Goal: Browse casually: Explore the website without a specific task or goal

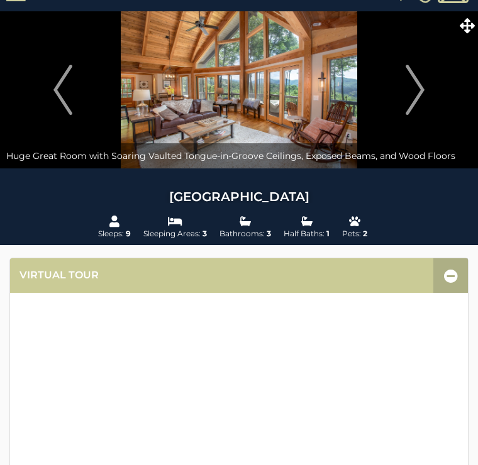
scroll to position [26, 0]
click at [427, 93] on button "Next" at bounding box center [414, 90] width 113 height 157
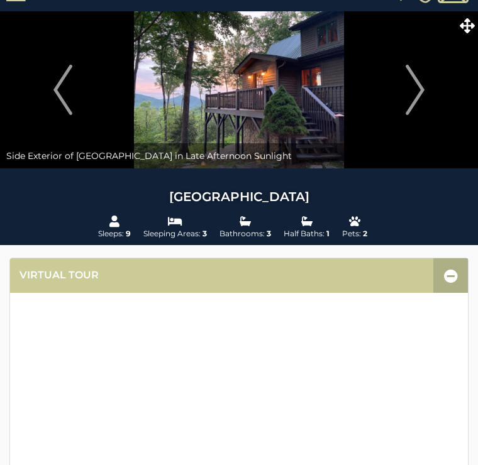
click at [416, 90] on img "Next" at bounding box center [415, 90] width 19 height 50
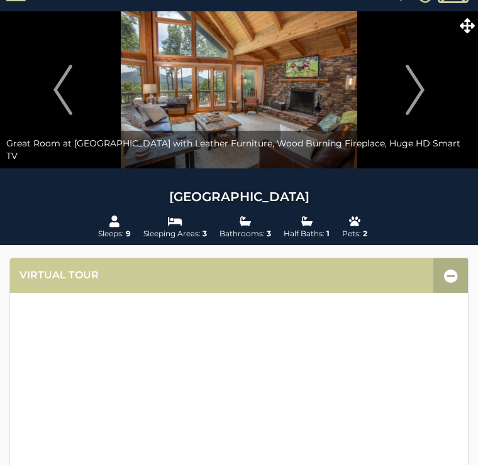
scroll to position [26, 0]
click at [423, 86] on img "Next" at bounding box center [415, 90] width 19 height 50
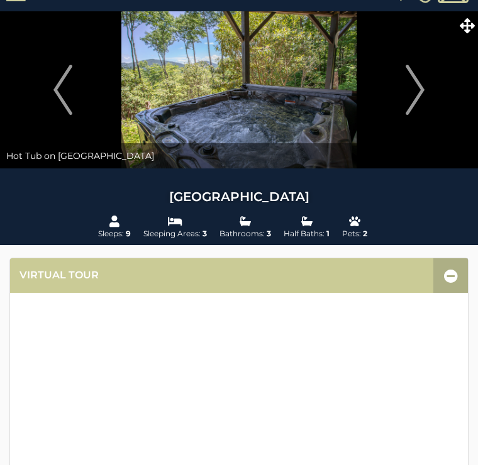
click at [422, 87] on img "Next" at bounding box center [415, 90] width 19 height 50
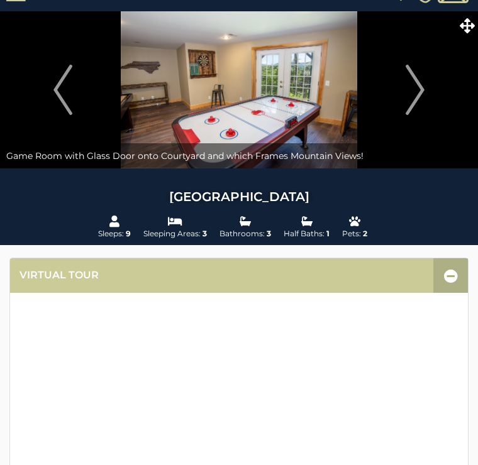
click at [423, 93] on img "Next" at bounding box center [415, 90] width 19 height 50
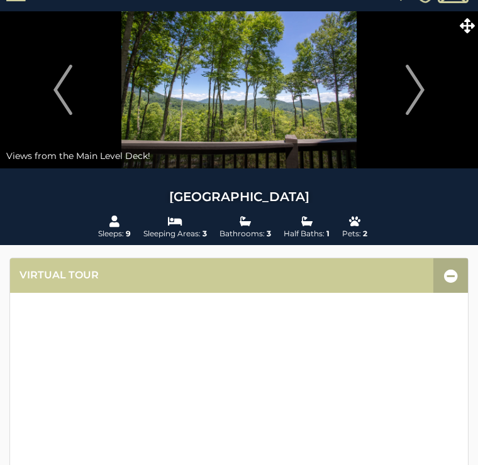
click at [430, 82] on button "Next" at bounding box center [414, 89] width 113 height 157
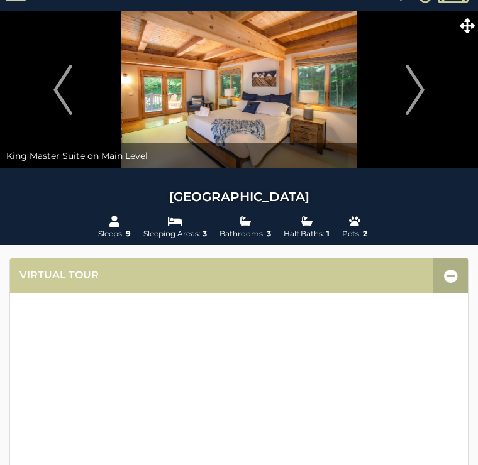
click at [421, 77] on img "Next" at bounding box center [415, 90] width 19 height 50
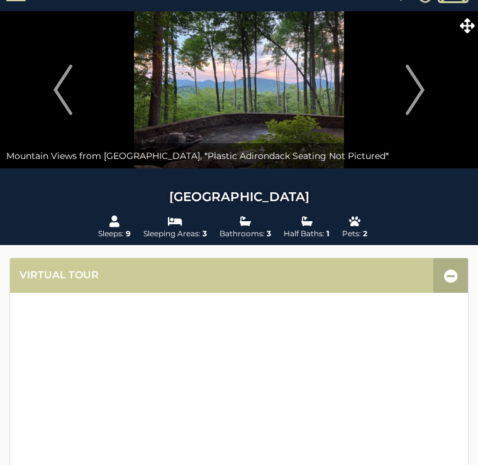
click at [429, 85] on button "Next" at bounding box center [414, 89] width 113 height 157
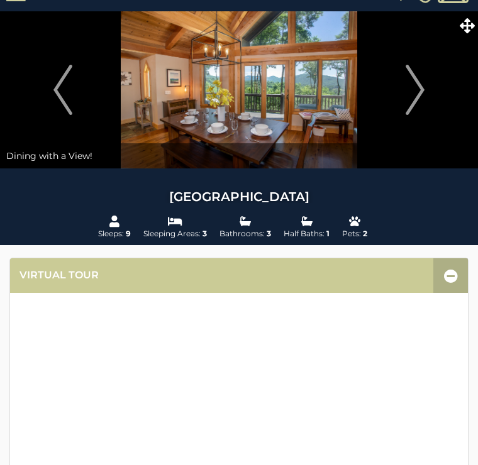
click at [421, 78] on img "Next" at bounding box center [415, 90] width 19 height 50
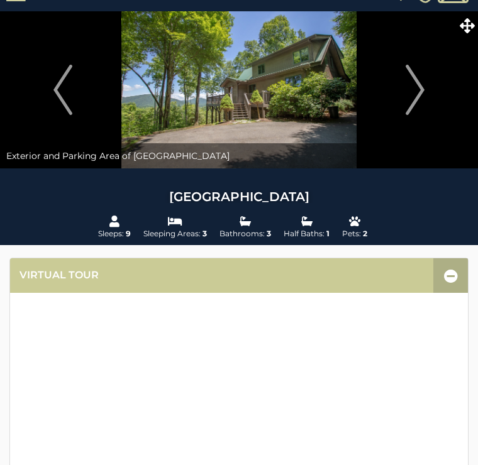
click at [415, 80] on img "Next" at bounding box center [415, 90] width 19 height 50
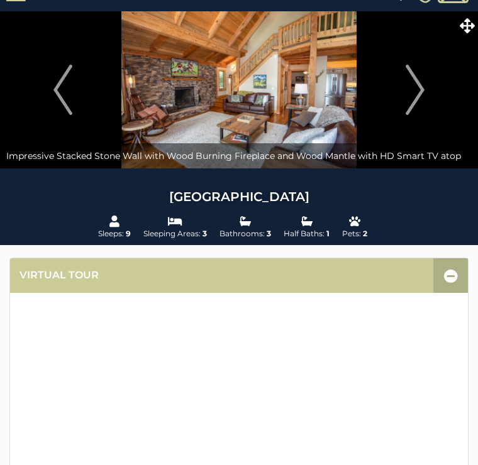
click at [418, 82] on img "Next" at bounding box center [415, 90] width 19 height 50
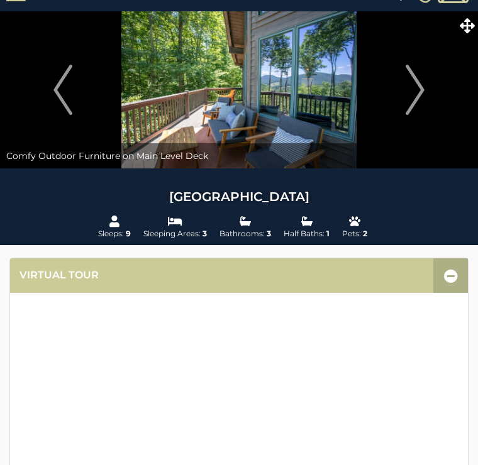
click at [419, 78] on img "Next" at bounding box center [415, 90] width 19 height 50
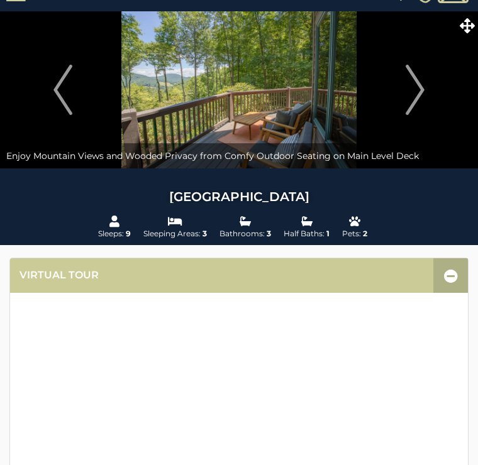
click at [424, 82] on img "Next" at bounding box center [415, 90] width 19 height 50
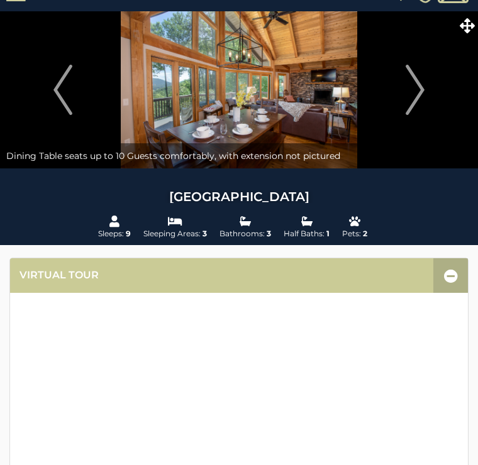
click at [424, 82] on img "Next" at bounding box center [415, 90] width 19 height 50
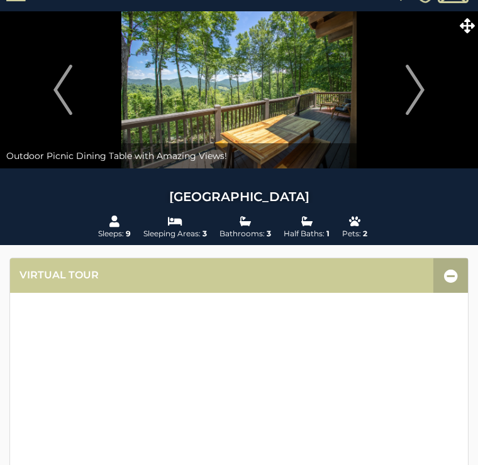
click at [418, 77] on img "Next" at bounding box center [415, 90] width 19 height 50
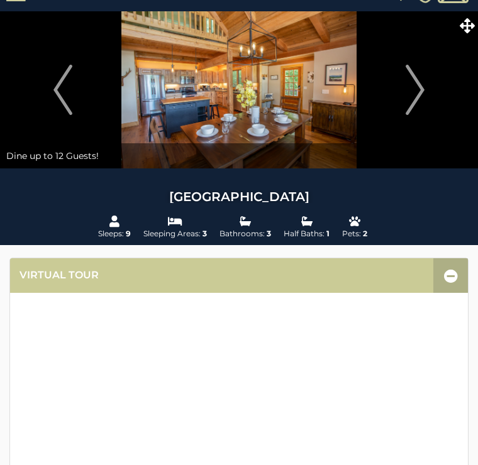
click at [418, 89] on img "Next" at bounding box center [415, 90] width 19 height 50
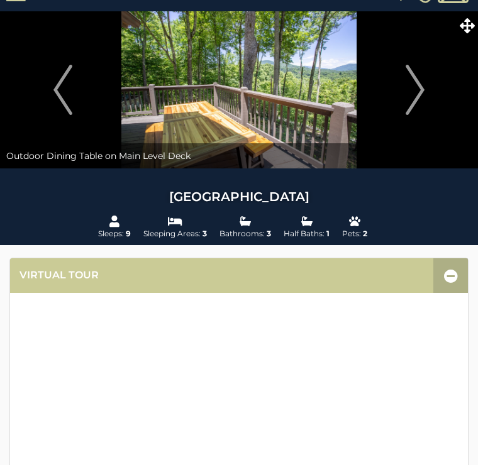
click at [417, 87] on img "Next" at bounding box center [415, 90] width 19 height 50
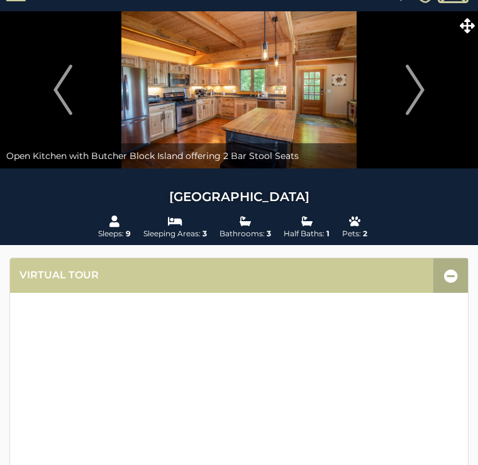
click at [423, 82] on img "Next" at bounding box center [415, 90] width 19 height 50
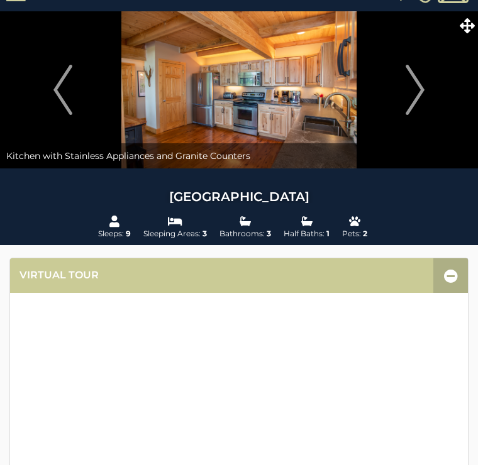
click at [420, 82] on img "Next" at bounding box center [415, 90] width 19 height 50
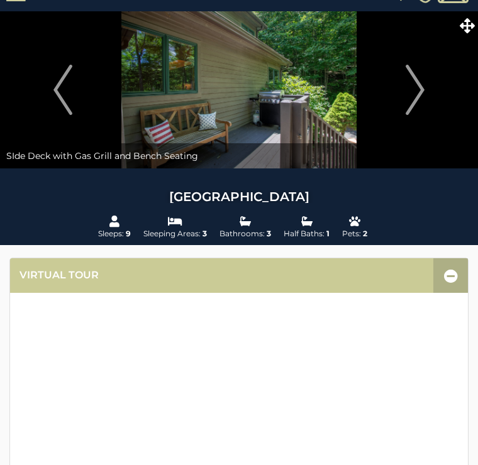
click at [419, 87] on img "Next" at bounding box center [415, 90] width 19 height 50
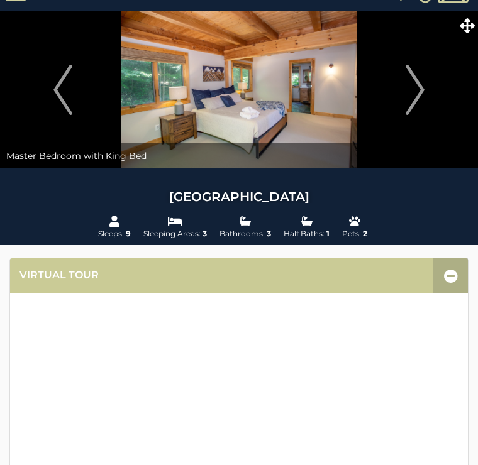
click at [421, 85] on img "Next" at bounding box center [415, 90] width 19 height 50
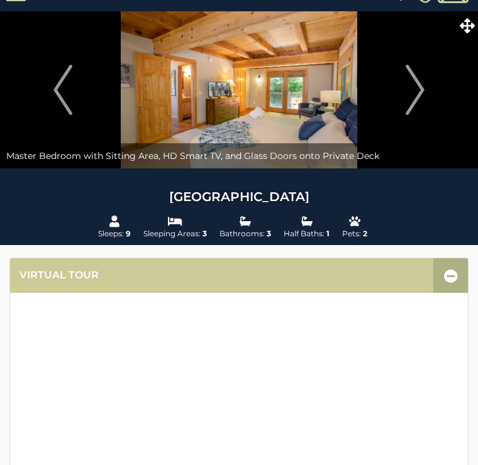
click at [418, 80] on img "Next" at bounding box center [415, 90] width 19 height 50
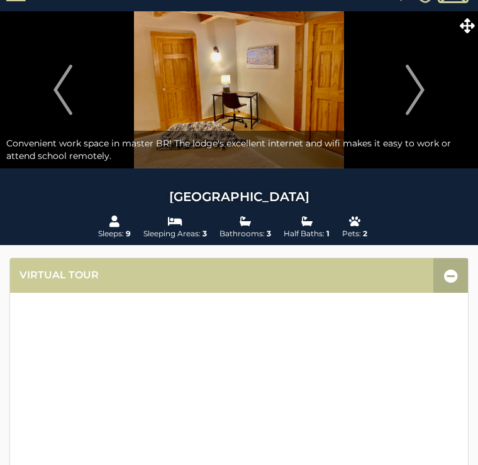
click at [421, 81] on img "Next" at bounding box center [415, 90] width 19 height 50
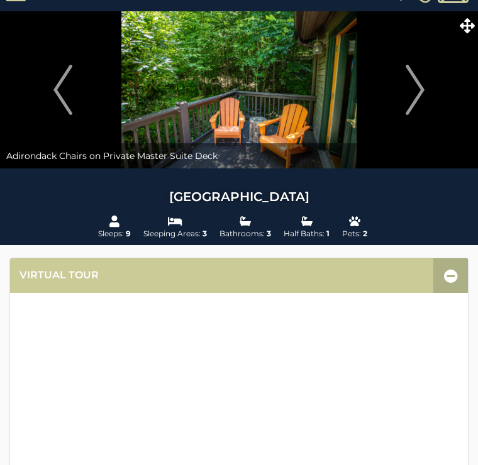
click at [429, 77] on button "Next" at bounding box center [414, 89] width 113 height 157
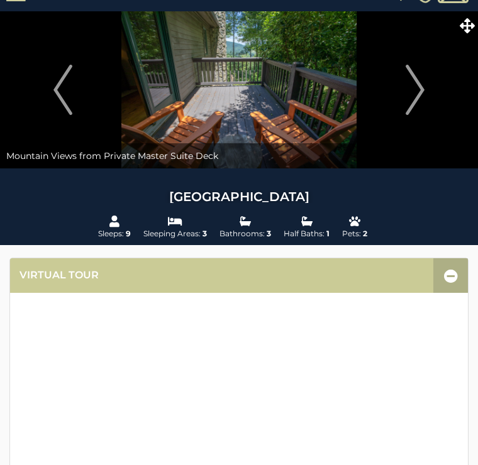
click at [420, 80] on img "Next" at bounding box center [415, 90] width 19 height 50
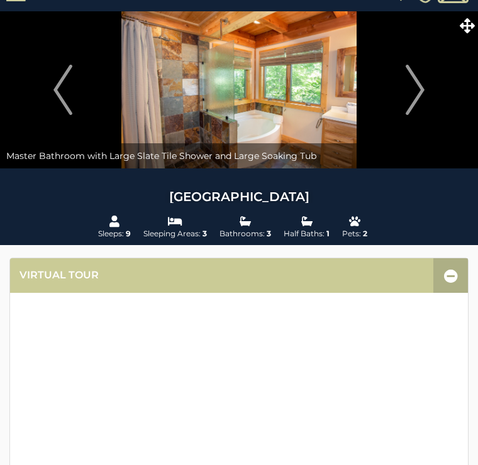
click at [423, 85] on img "Next" at bounding box center [415, 90] width 19 height 50
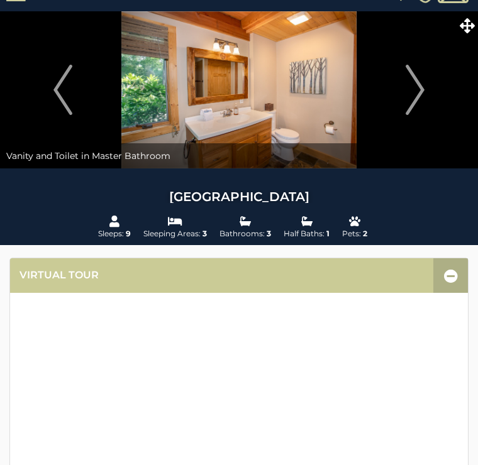
click at [423, 82] on img "Next" at bounding box center [415, 90] width 19 height 50
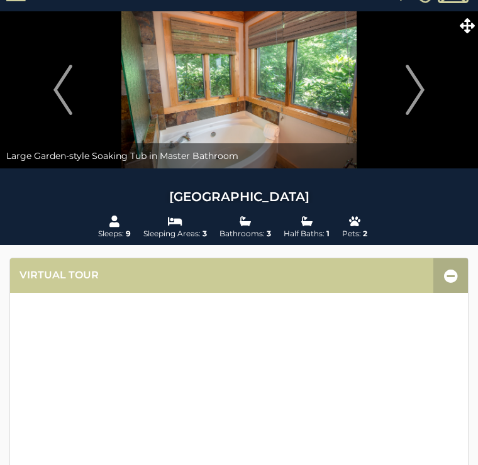
click at [418, 91] on img "Next" at bounding box center [415, 90] width 19 height 50
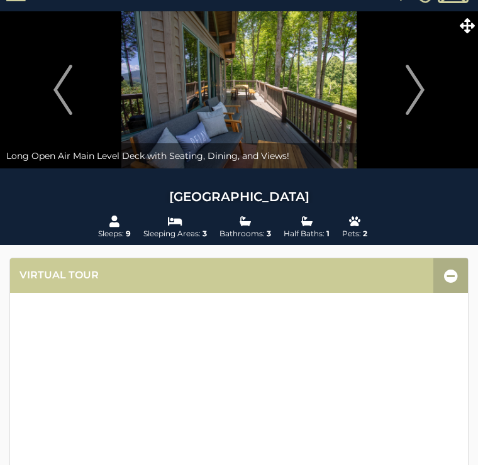
click at [424, 92] on img "Next" at bounding box center [415, 90] width 19 height 50
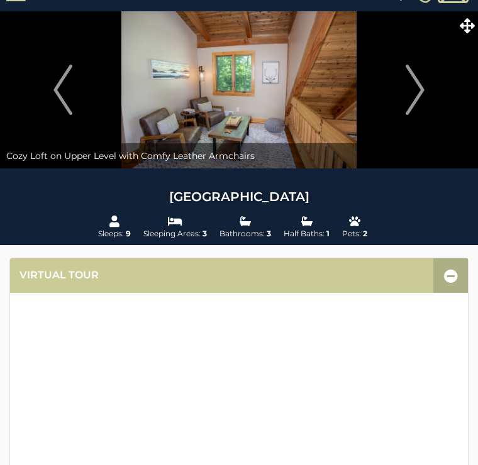
click at [421, 80] on img "Next" at bounding box center [415, 90] width 19 height 50
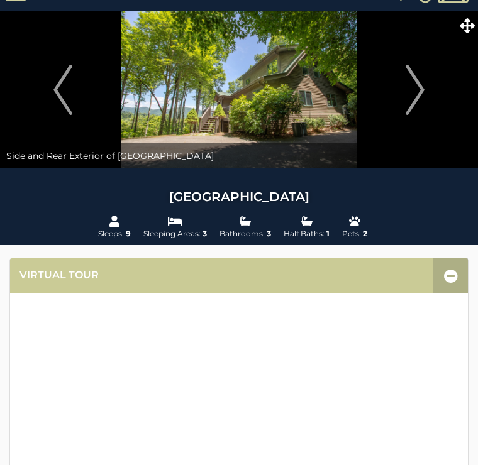
click at [416, 87] on img "Next" at bounding box center [415, 90] width 19 height 50
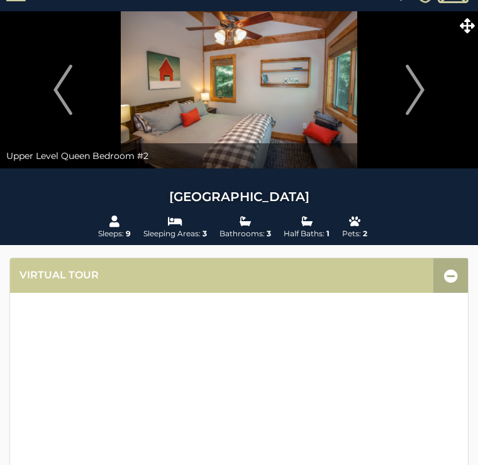
click at [419, 82] on img "Next" at bounding box center [415, 90] width 19 height 50
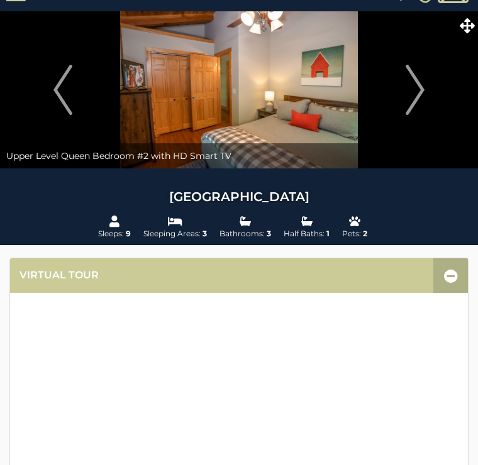
click at [419, 89] on img "Next" at bounding box center [415, 90] width 19 height 50
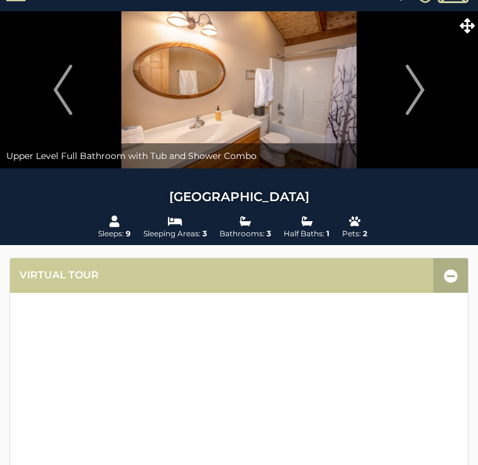
click at [424, 93] on img "Next" at bounding box center [415, 90] width 19 height 50
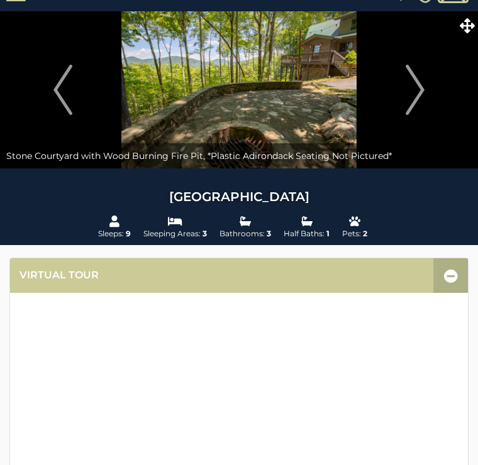
click at [421, 89] on img "Next" at bounding box center [415, 90] width 19 height 50
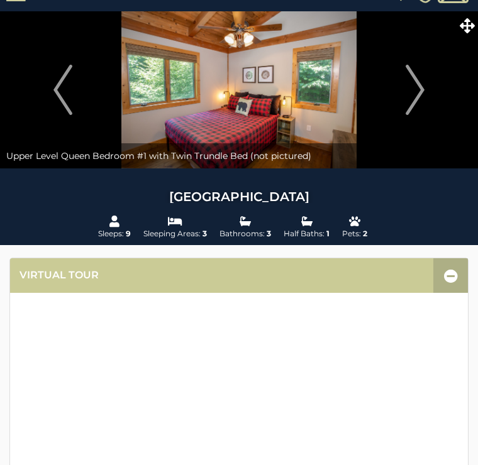
click at [429, 86] on button "Next" at bounding box center [414, 89] width 113 height 157
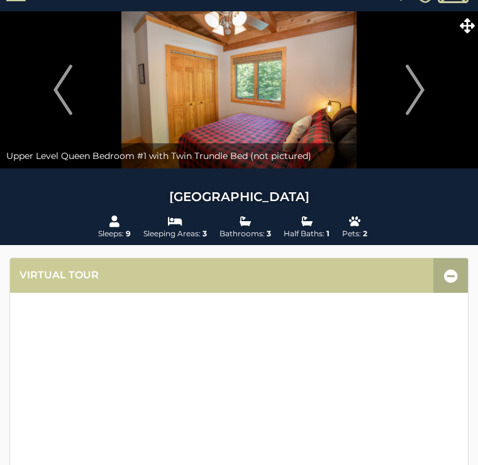
click at [420, 80] on img "Next" at bounding box center [415, 90] width 19 height 50
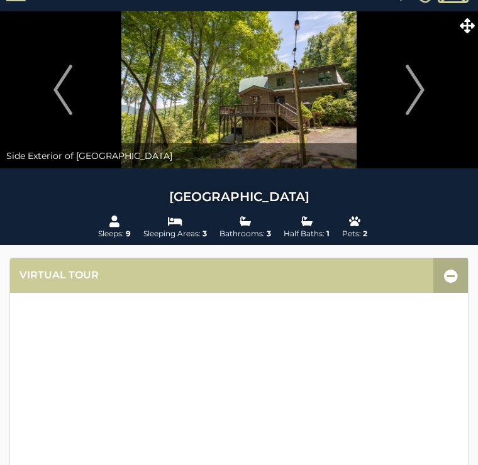
click at [417, 90] on img "Next" at bounding box center [415, 90] width 19 height 50
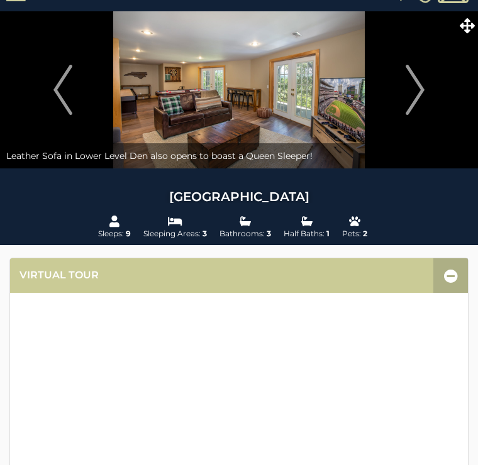
click at [418, 83] on img "Next" at bounding box center [415, 90] width 19 height 50
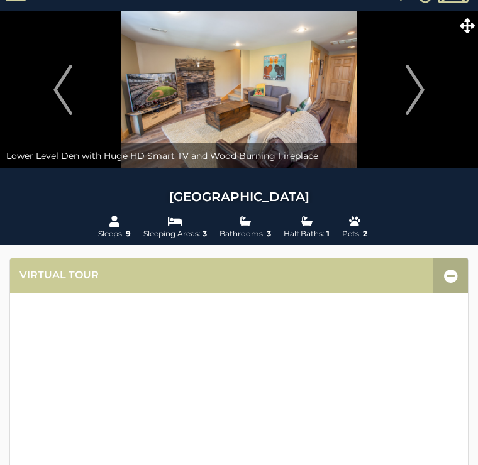
click at [426, 92] on button "Next" at bounding box center [414, 89] width 113 height 157
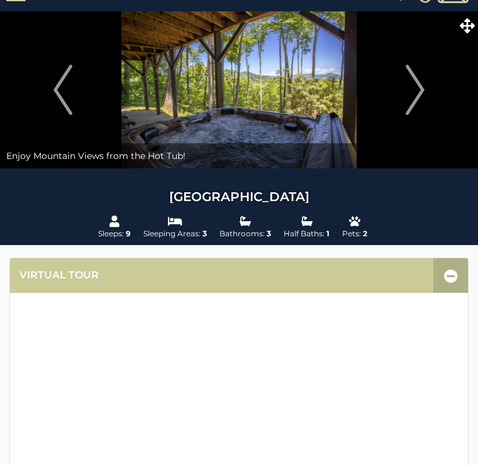
click at [428, 84] on button "Next" at bounding box center [414, 89] width 113 height 157
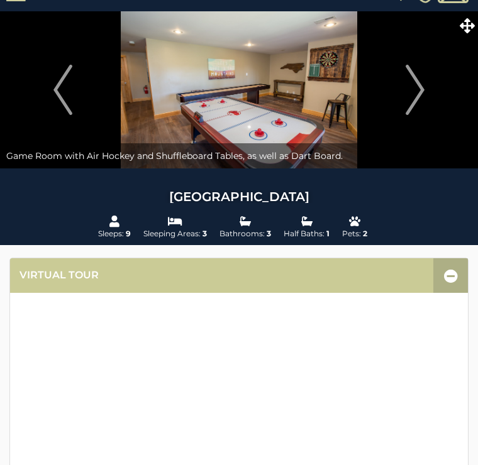
click at [421, 84] on img "Next" at bounding box center [415, 90] width 19 height 50
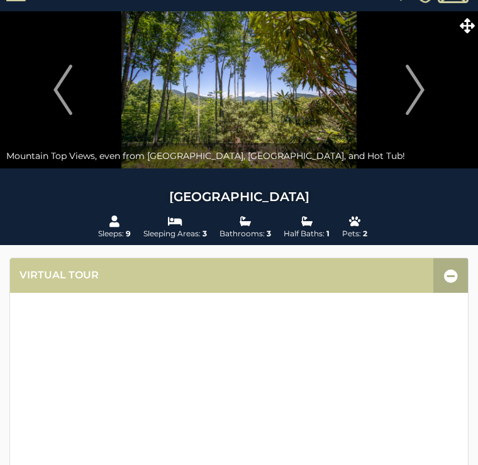
click at [419, 85] on img "Next" at bounding box center [415, 90] width 19 height 50
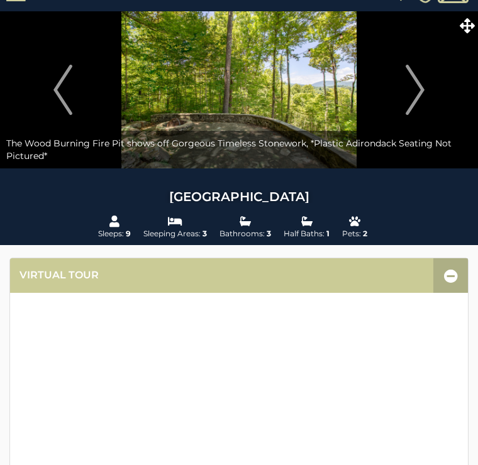
click at [418, 86] on img "Next" at bounding box center [415, 90] width 19 height 50
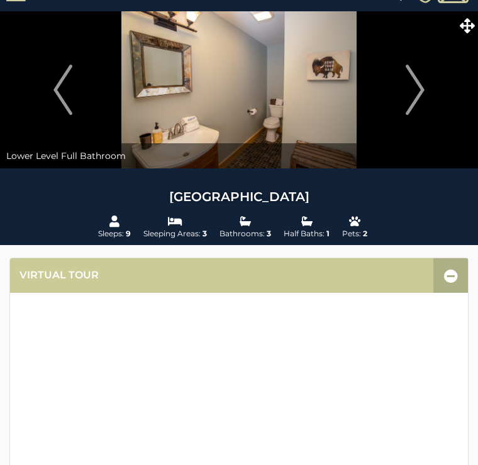
click at [426, 82] on button "Next" at bounding box center [414, 89] width 113 height 157
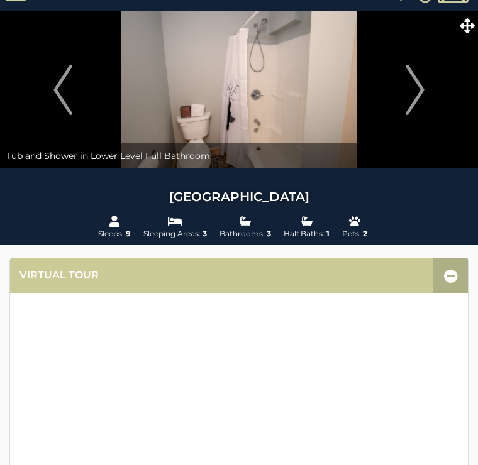
click at [418, 83] on img "Next" at bounding box center [415, 90] width 19 height 50
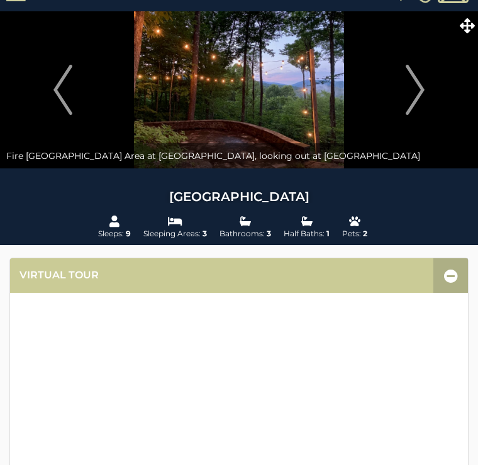
click at [419, 88] on img "Next" at bounding box center [415, 90] width 19 height 50
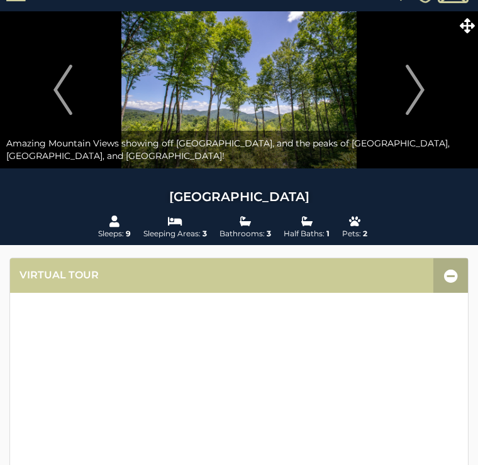
click at [418, 82] on img "Next" at bounding box center [415, 90] width 19 height 50
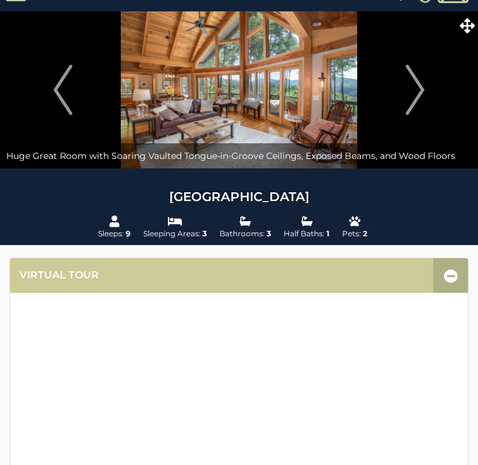
click at [417, 89] on img "Next" at bounding box center [415, 90] width 19 height 50
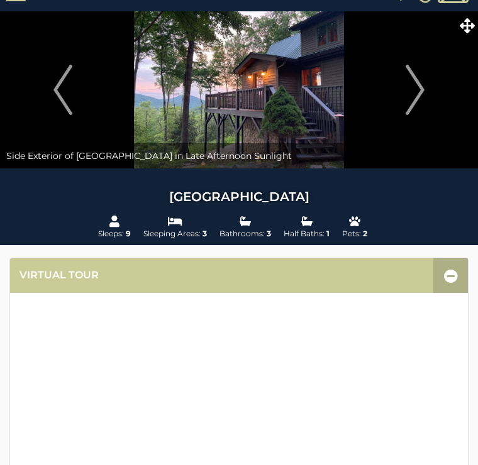
click at [422, 79] on img "Next" at bounding box center [415, 90] width 19 height 50
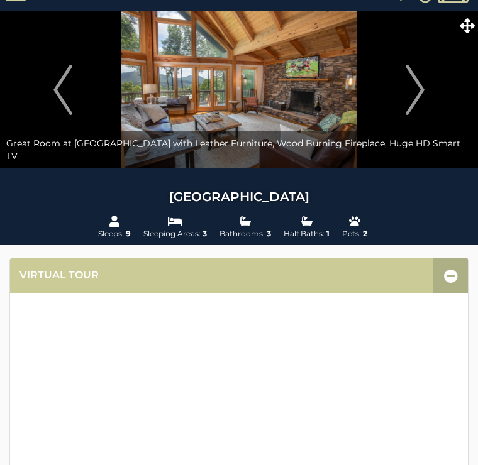
click at [423, 79] on img "Next" at bounding box center [415, 90] width 19 height 50
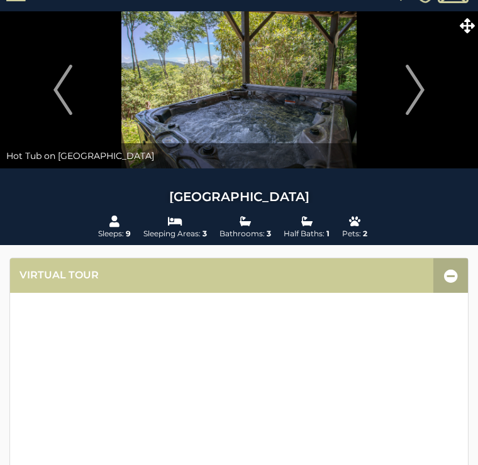
click at [417, 86] on img "Next" at bounding box center [415, 90] width 19 height 50
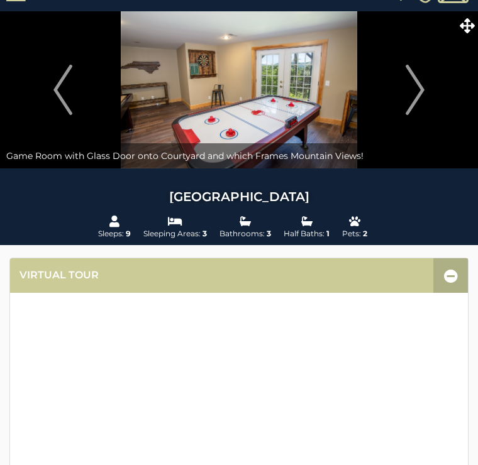
click at [428, 86] on button "Next" at bounding box center [414, 89] width 113 height 157
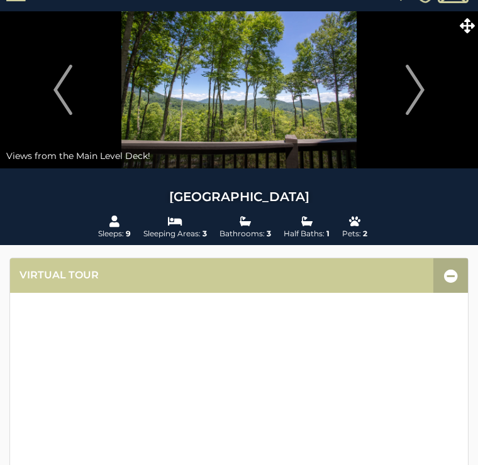
click at [423, 81] on img "Next" at bounding box center [415, 90] width 19 height 50
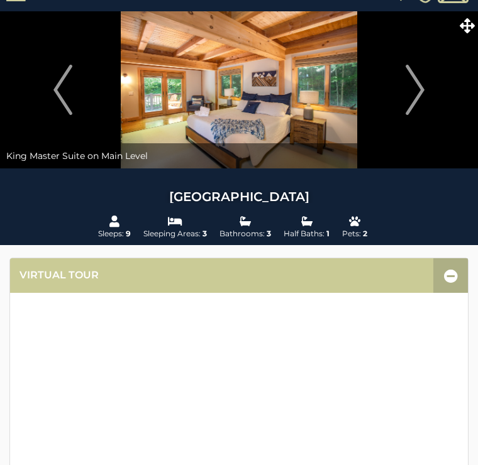
click at [424, 81] on img "Next" at bounding box center [415, 90] width 19 height 50
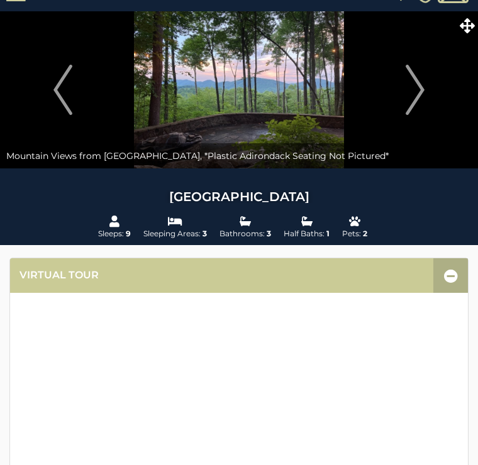
click at [426, 82] on button "Next" at bounding box center [414, 89] width 113 height 157
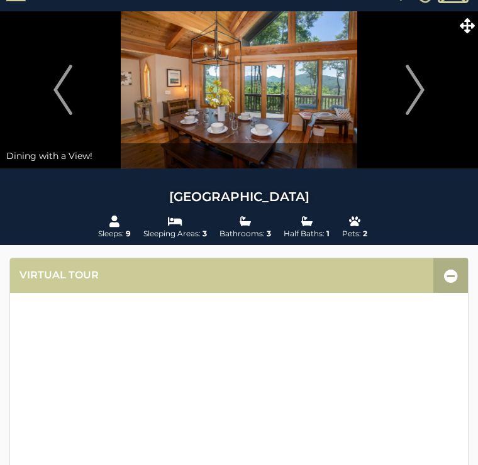
click at [422, 81] on img "Next" at bounding box center [415, 90] width 19 height 50
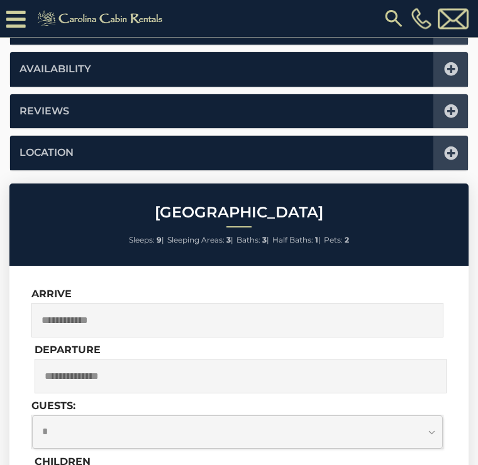
scroll to position [750, 0]
click at [457, 148] on icon at bounding box center [451, 154] width 14 height 14
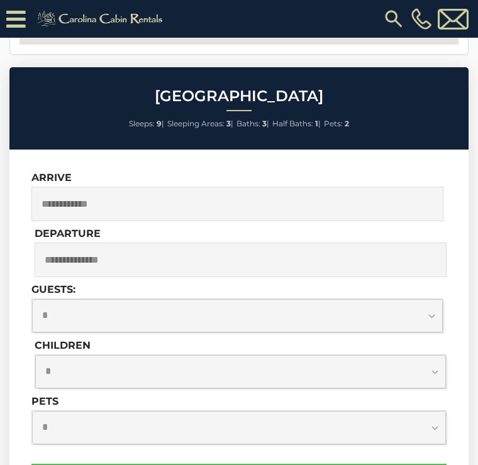
scroll to position [309, 0]
